Goal: Information Seeking & Learning: Understand process/instructions

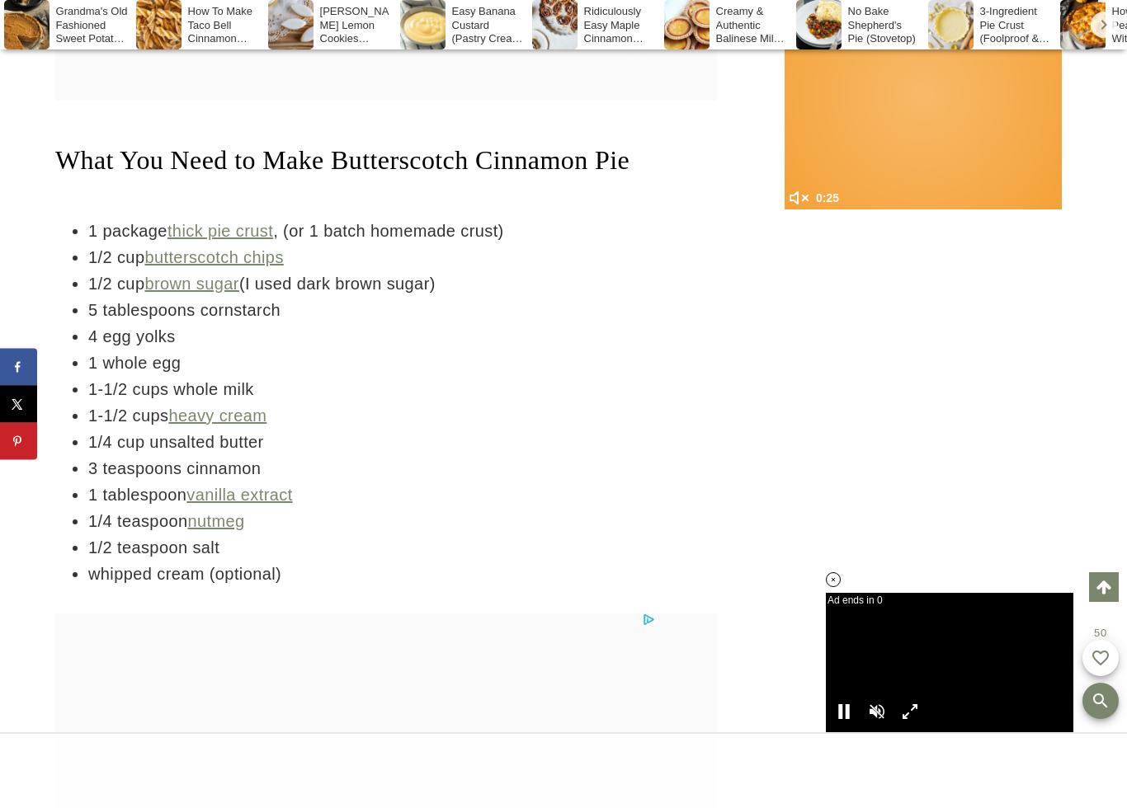
click at [249, 222] on link "thick pie crust" at bounding box center [220, 231] width 106 height 18
